Goal: Find specific page/section: Find specific page/section

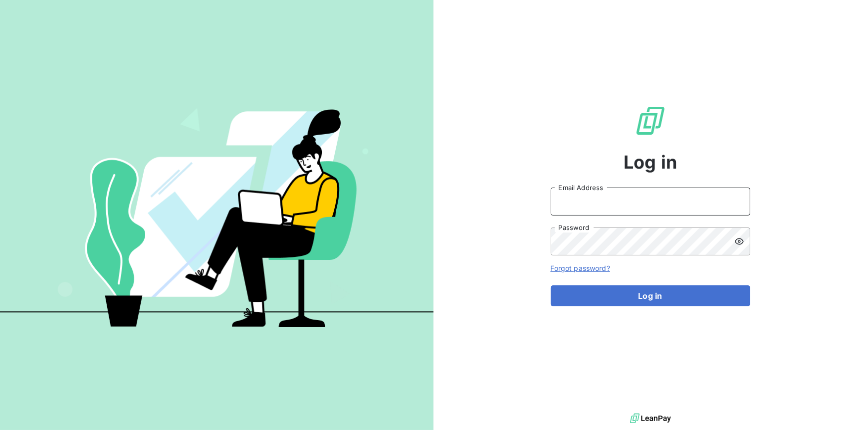
click at [684, 199] on input "Email Address" at bounding box center [650, 201] width 199 height 28
click at [750, 211] on div "Log in Email Address Password Forgot password? Log in" at bounding box center [649, 205] width 433 height 411
click at [735, 208] on input "Email Address" at bounding box center [650, 201] width 199 height 28
type input "[PERSON_NAME][EMAIL_ADDRESS][PERSON_NAME][DOMAIN_NAME]"
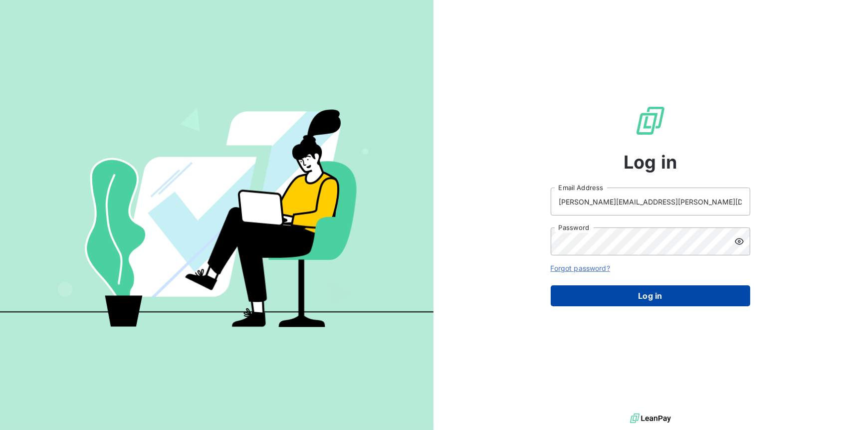
click at [623, 293] on button "Log in" at bounding box center [650, 295] width 199 height 21
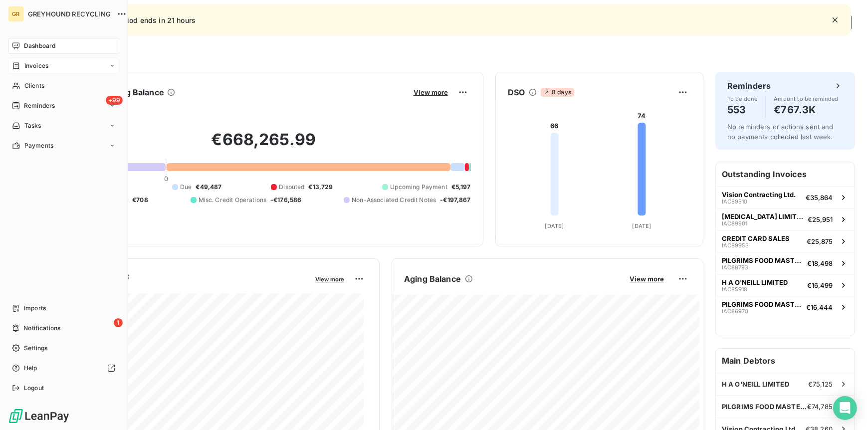
click at [22, 63] on div "Invoices" at bounding box center [30, 65] width 36 height 9
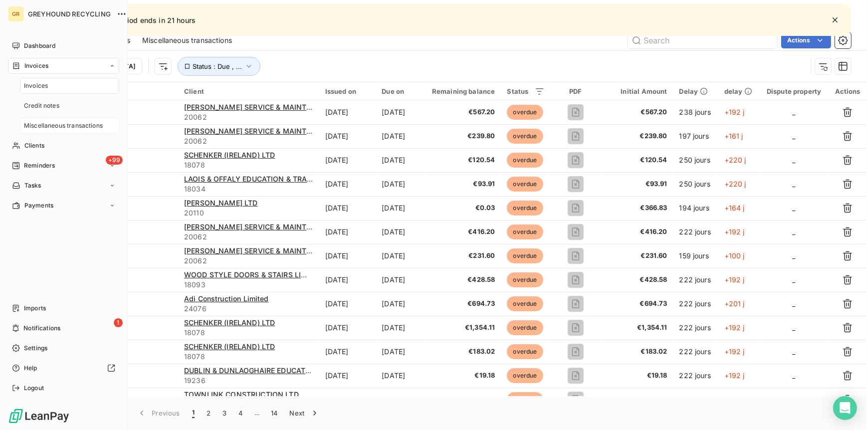
click at [58, 126] on span "Miscellaneous transactions" at bounding box center [63, 125] width 79 height 9
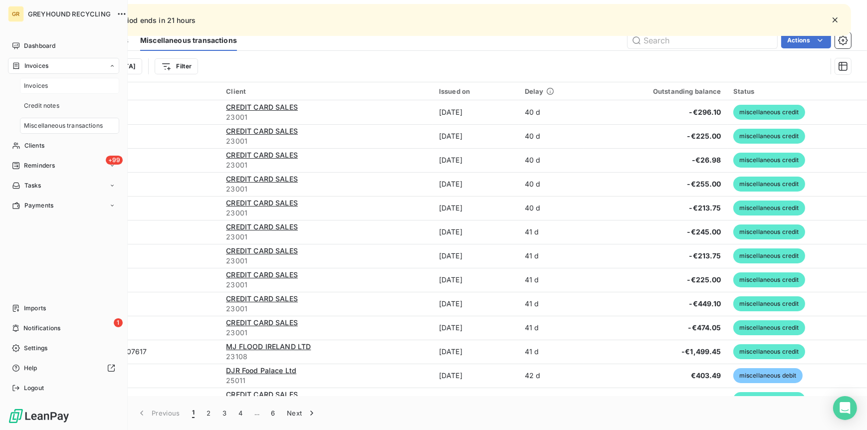
click at [60, 87] on div "Invoices" at bounding box center [69, 86] width 99 height 16
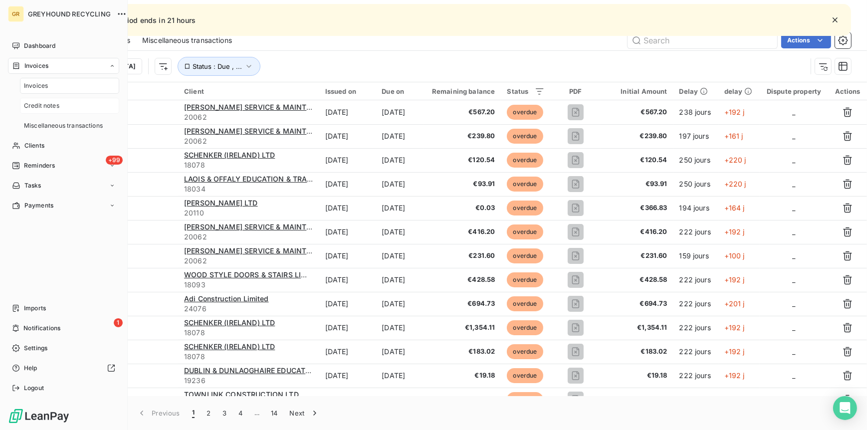
click at [63, 102] on div "Credit notes" at bounding box center [69, 106] width 99 height 16
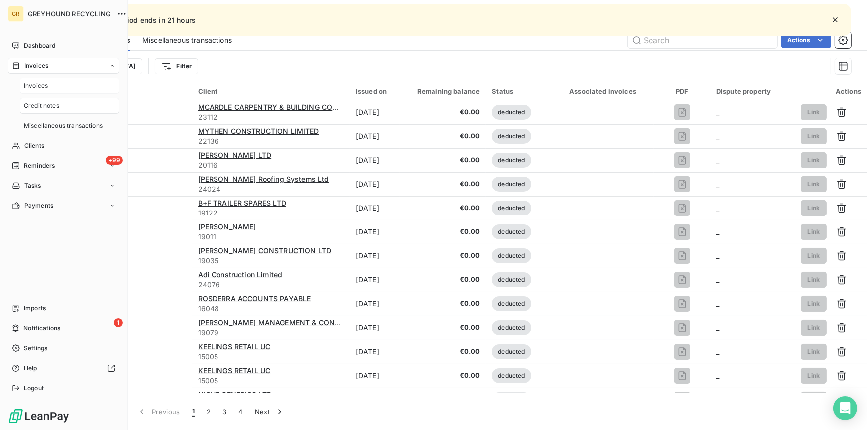
click at [66, 83] on div "Invoices" at bounding box center [69, 86] width 99 height 16
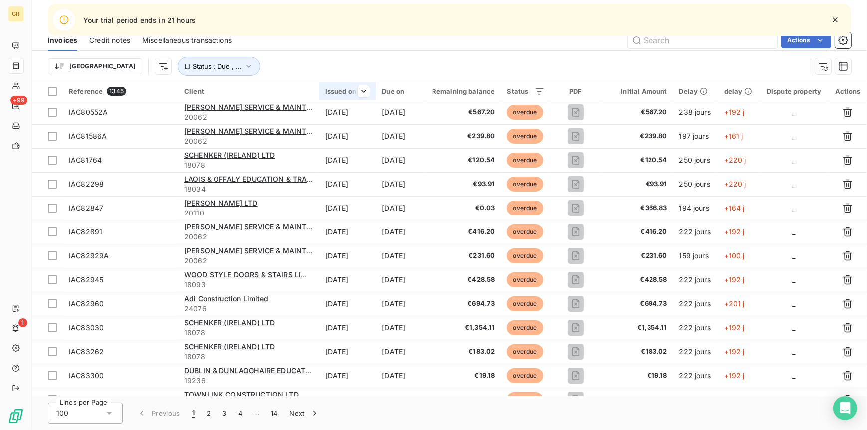
click at [340, 90] on div "Issued on" at bounding box center [347, 91] width 45 height 8
click at [343, 132] on div "Sort descending" at bounding box center [311, 134] width 112 height 22
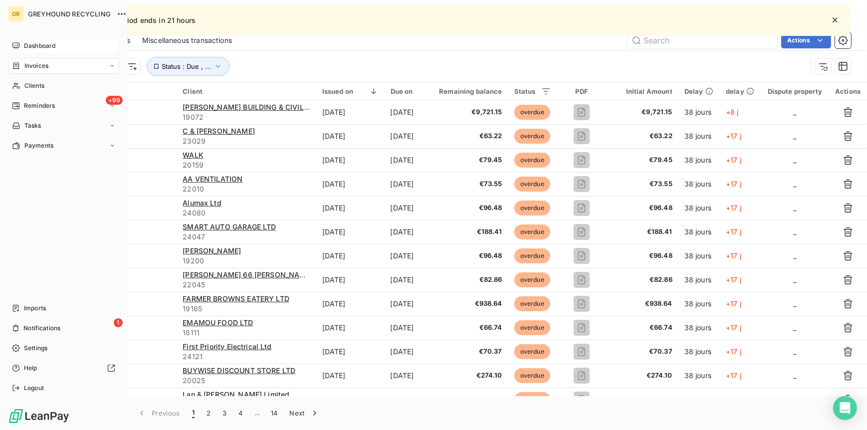
click at [49, 53] on div "Dashboard" at bounding box center [63, 46] width 111 height 16
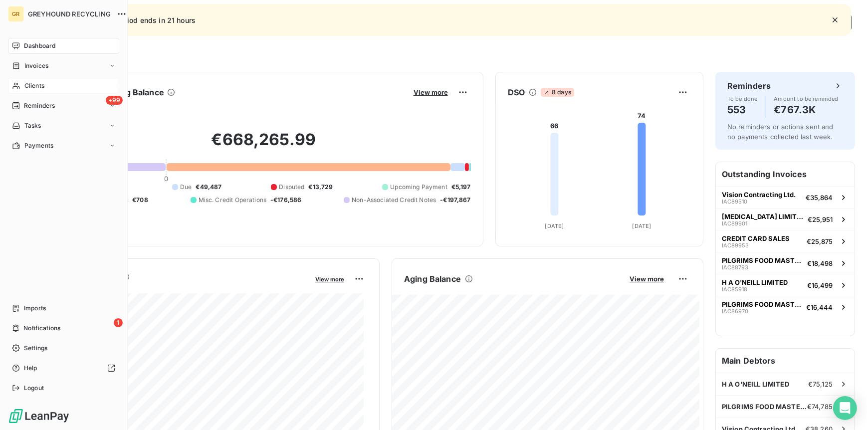
click at [51, 87] on div "Clients" at bounding box center [63, 86] width 111 height 16
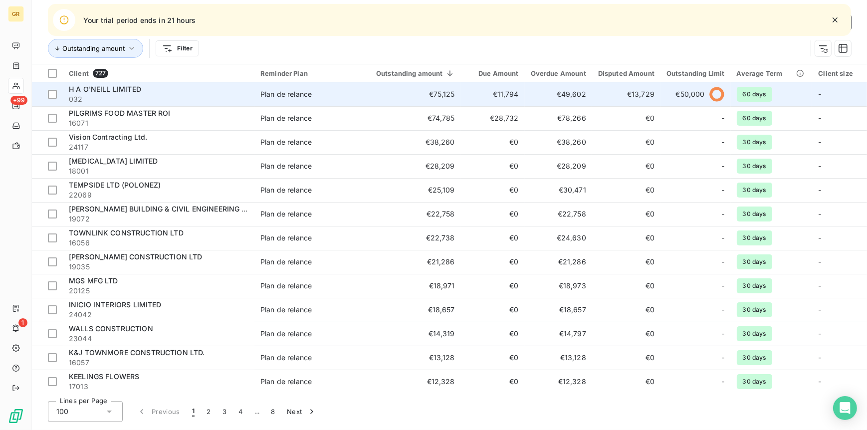
click at [109, 88] on span "H A O'NEILL LIMITED" at bounding box center [105, 89] width 72 height 8
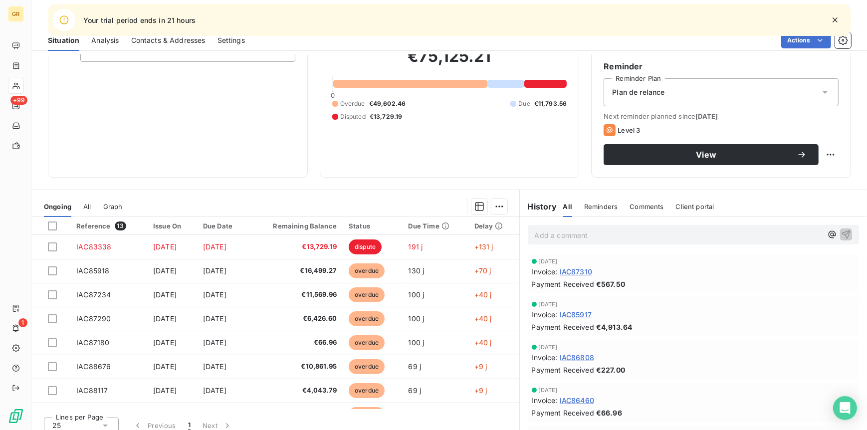
scroll to position [91, 0]
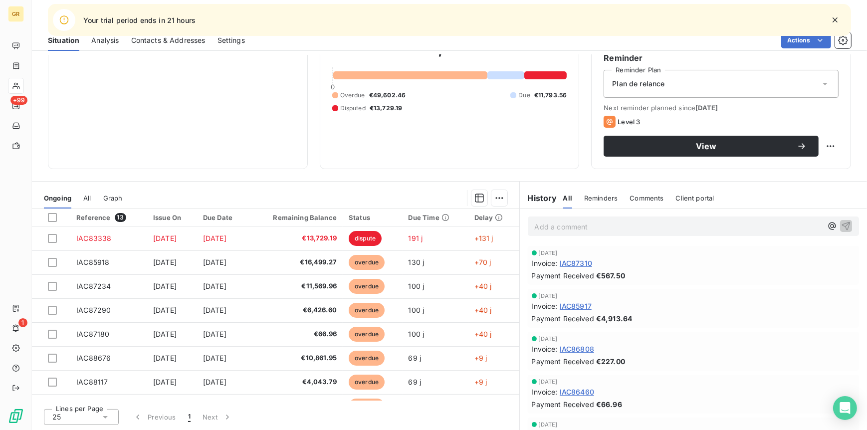
click at [568, 262] on span "IAC87310" at bounding box center [575, 263] width 32 height 10
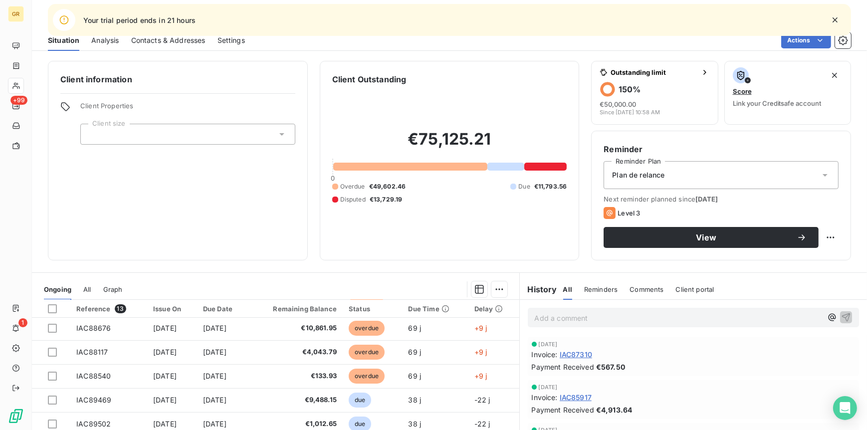
scroll to position [137, 0]
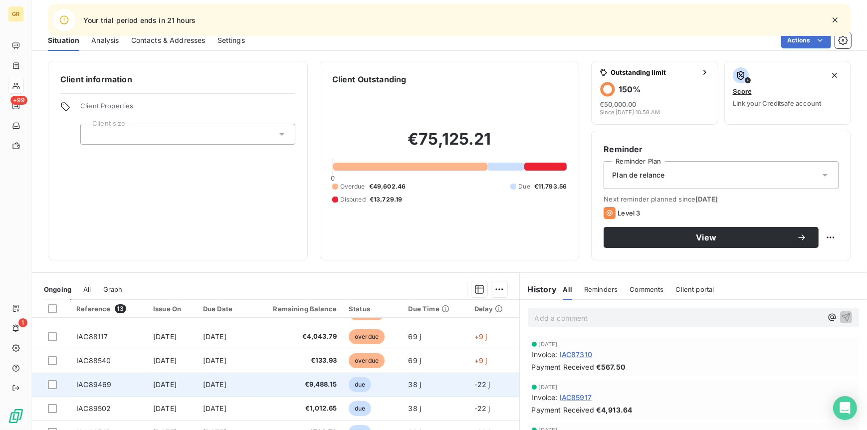
click at [187, 387] on td "[DATE]" at bounding box center [172, 384] width 50 height 24
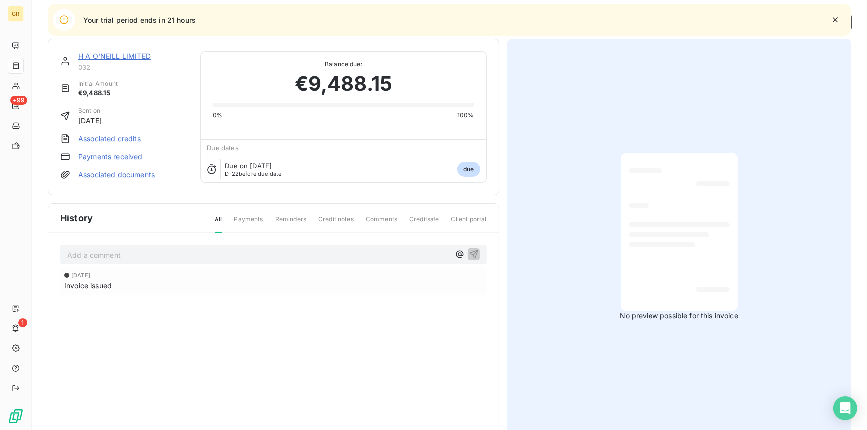
click at [97, 285] on span "Invoice issued" at bounding box center [87, 285] width 47 height 10
drag, startPoint x: 97, startPoint y: 285, endPoint x: 90, endPoint y: 286, distance: 7.0
click at [90, 286] on span "Invoice issued" at bounding box center [87, 285] width 47 height 10
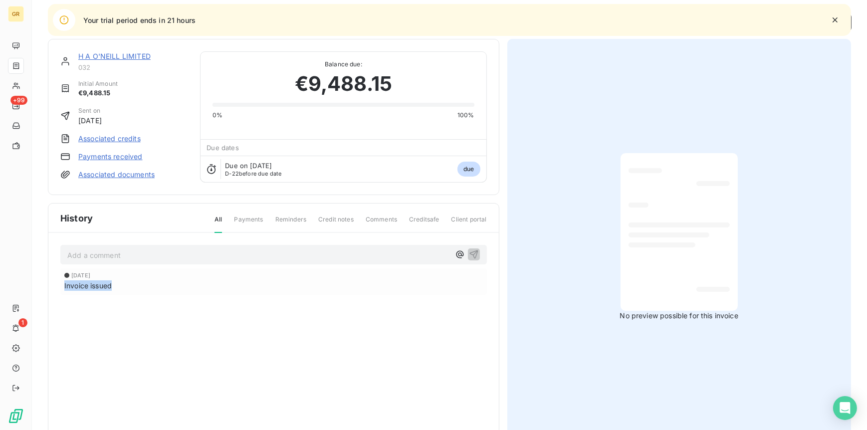
click at [90, 286] on span "Invoice issued" at bounding box center [87, 285] width 47 height 10
drag, startPoint x: 90, startPoint y: 286, endPoint x: 79, endPoint y: 287, distance: 11.1
click at [79, 287] on span "Invoice issued" at bounding box center [87, 285] width 47 height 10
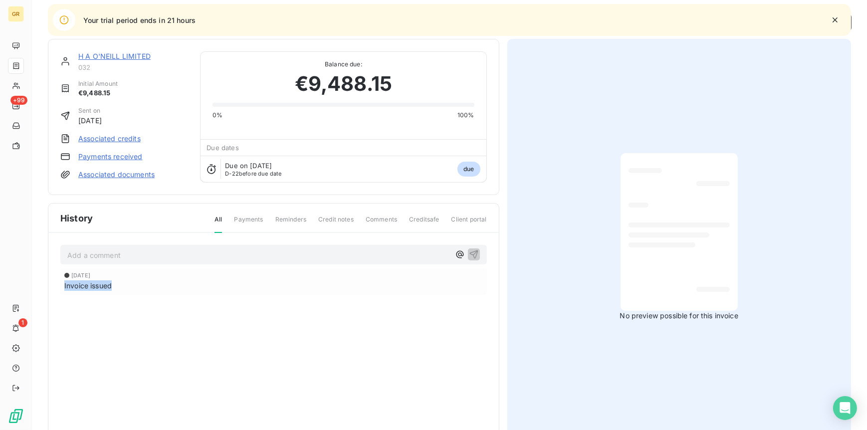
click at [116, 316] on div "[DATE] Invoice issued" at bounding box center [273, 301] width 426 height 66
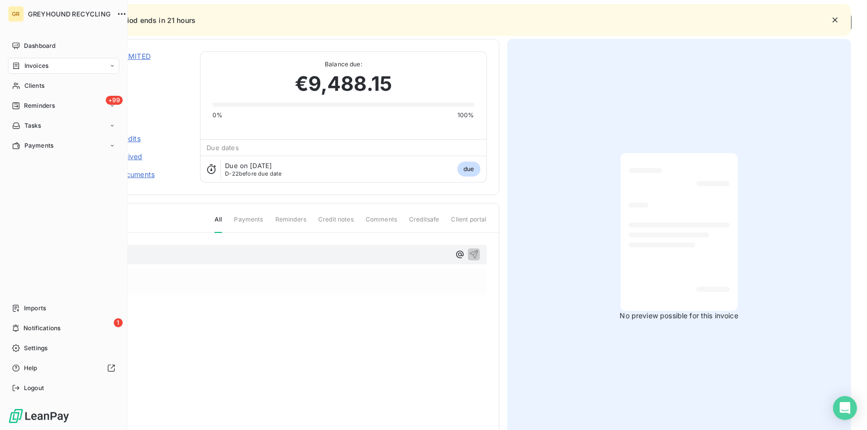
click at [57, 69] on div "Invoices" at bounding box center [63, 66] width 111 height 16
click at [51, 90] on div "Invoices" at bounding box center [69, 86] width 99 height 16
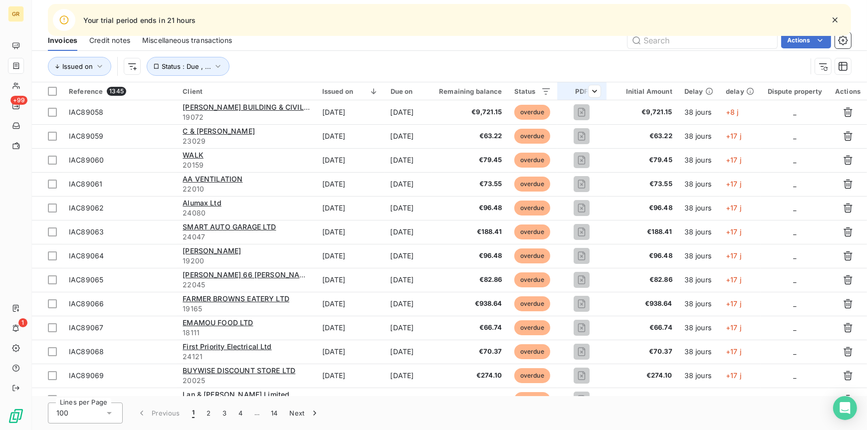
click at [586, 94] on div at bounding box center [590, 91] width 20 height 12
click at [574, 114] on div "Yes is_true" at bounding box center [540, 118] width 77 height 14
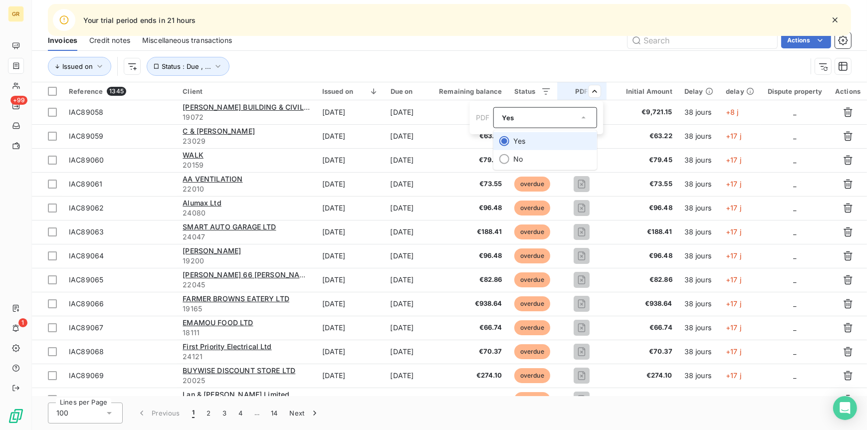
click at [555, 141] on li "Yes" at bounding box center [545, 141] width 104 height 18
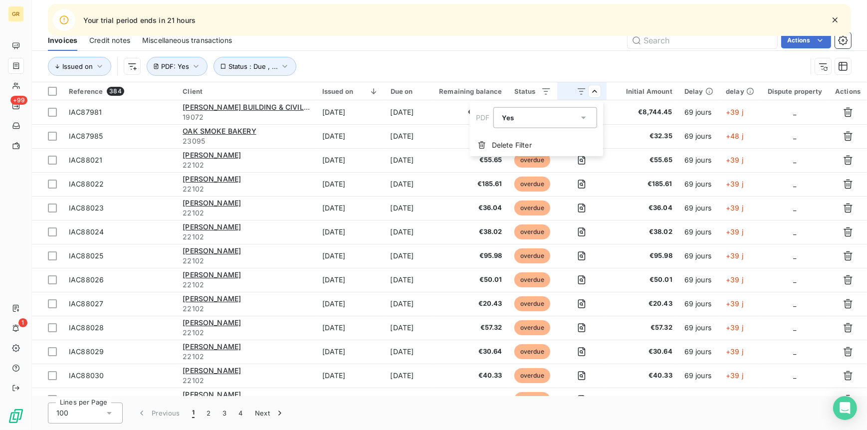
click at [589, 73] on html "GR +99 1 Your trial period ends in 21 hours Invoices Invoices Credit notes Misc…" at bounding box center [433, 215] width 867 height 430
click at [514, 123] on div "Yes is_true" at bounding box center [540, 118] width 77 height 14
click at [524, 157] on li "No" at bounding box center [545, 159] width 104 height 18
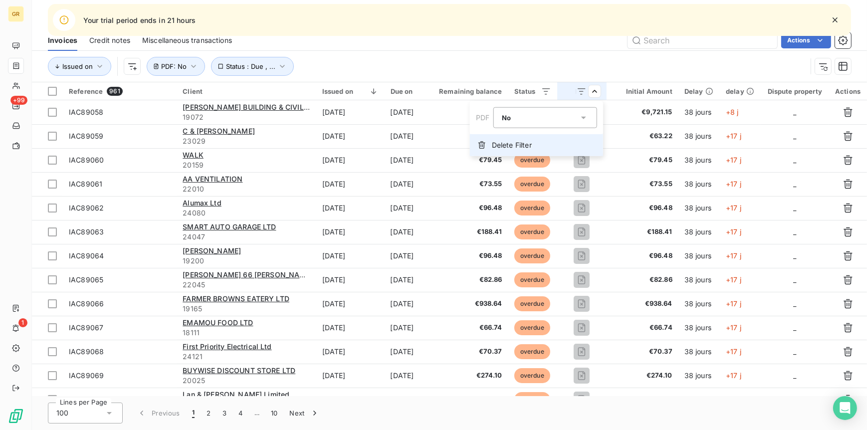
click at [505, 144] on span "Delete Filter" at bounding box center [512, 145] width 40 height 10
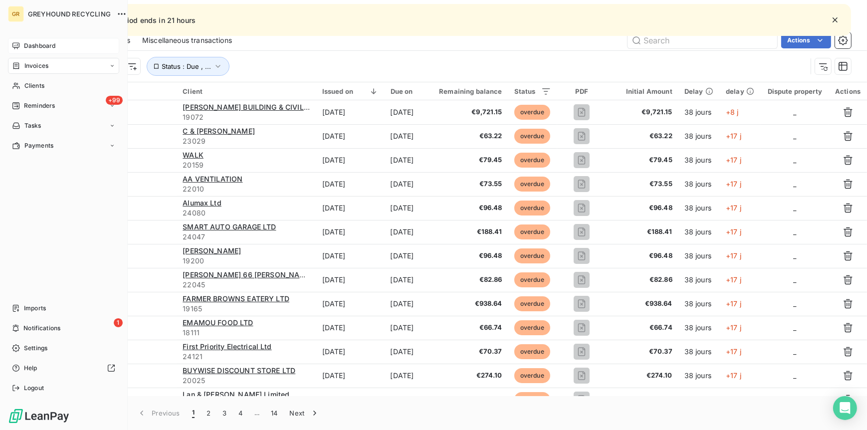
click at [30, 49] on span "Dashboard" at bounding box center [39, 45] width 31 height 9
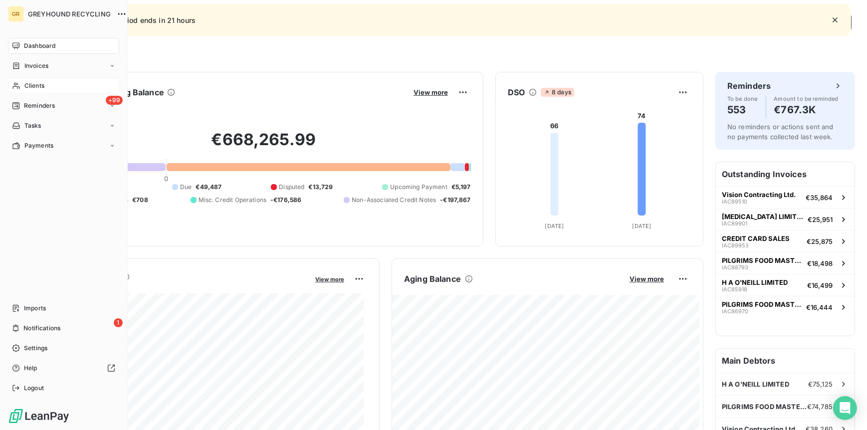
click at [46, 84] on div "Clients" at bounding box center [63, 86] width 111 height 16
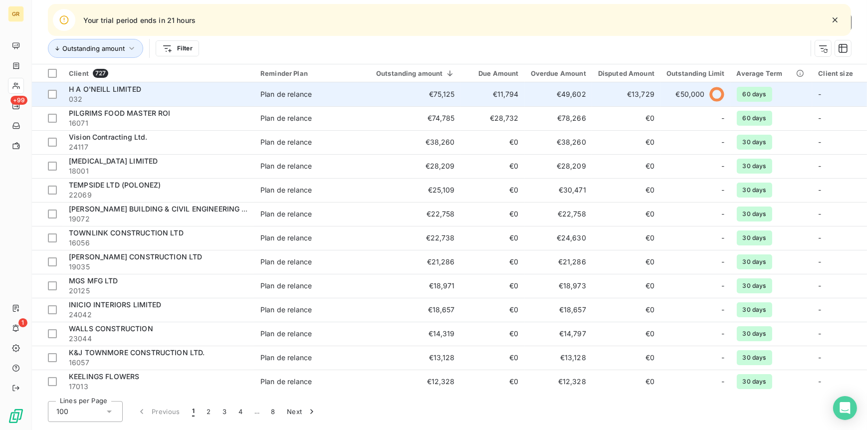
click at [131, 92] on span "H A O'NEILL LIMITED" at bounding box center [105, 89] width 72 height 8
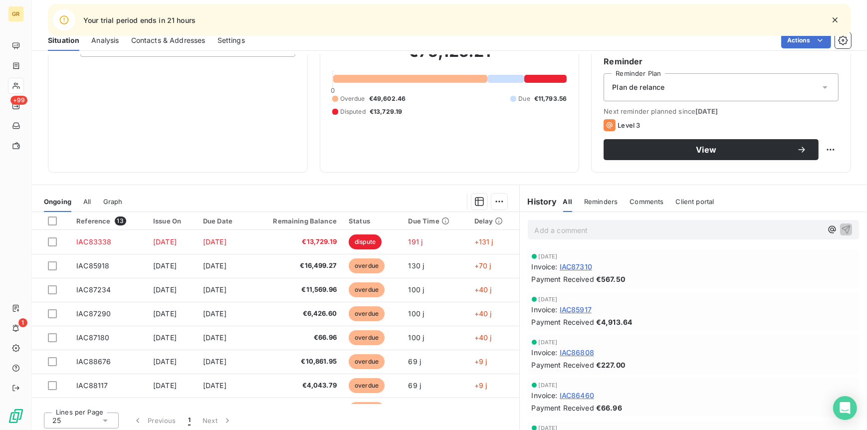
scroll to position [91, 0]
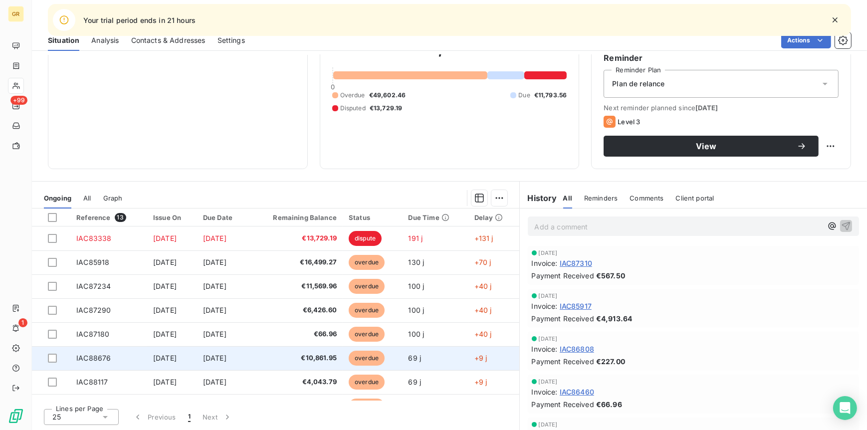
click at [309, 355] on span "€10,861.95" at bounding box center [295, 358] width 82 height 10
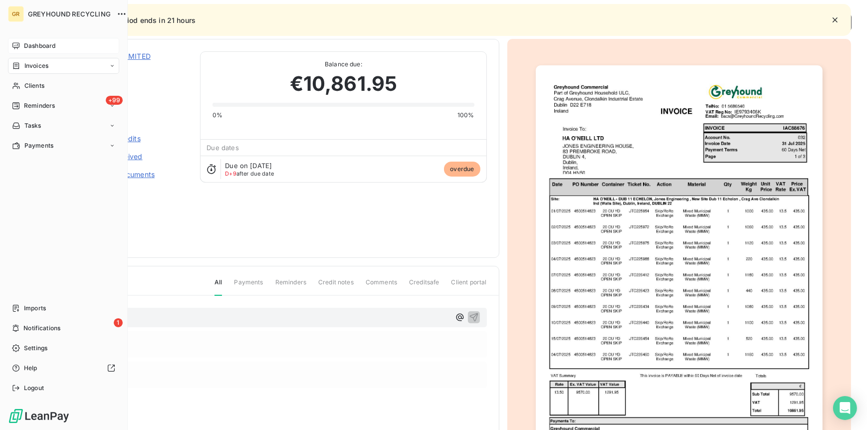
click at [30, 38] on div "Dashboard" at bounding box center [63, 46] width 111 height 16
